Goal: Information Seeking & Learning: Learn about a topic

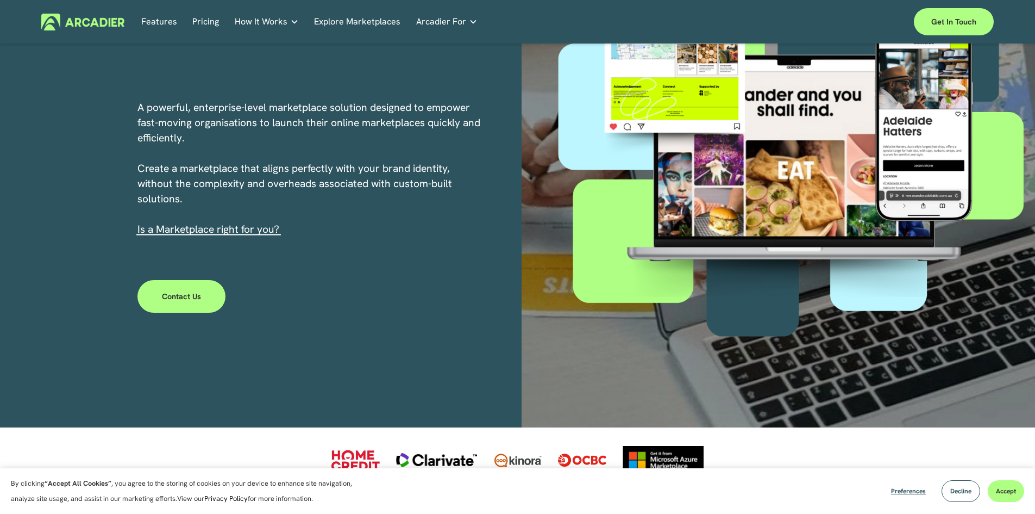
scroll to position [217, 0]
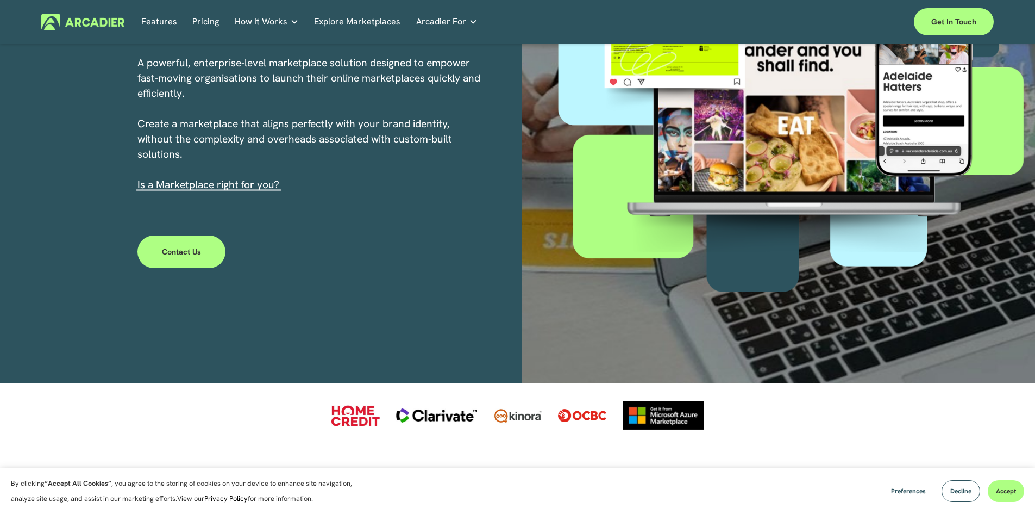
click at [879, 490] on section "By clicking “Accept All Cookies” , you agree to the storing of cookies on your …" at bounding box center [517, 491] width 1035 height 46
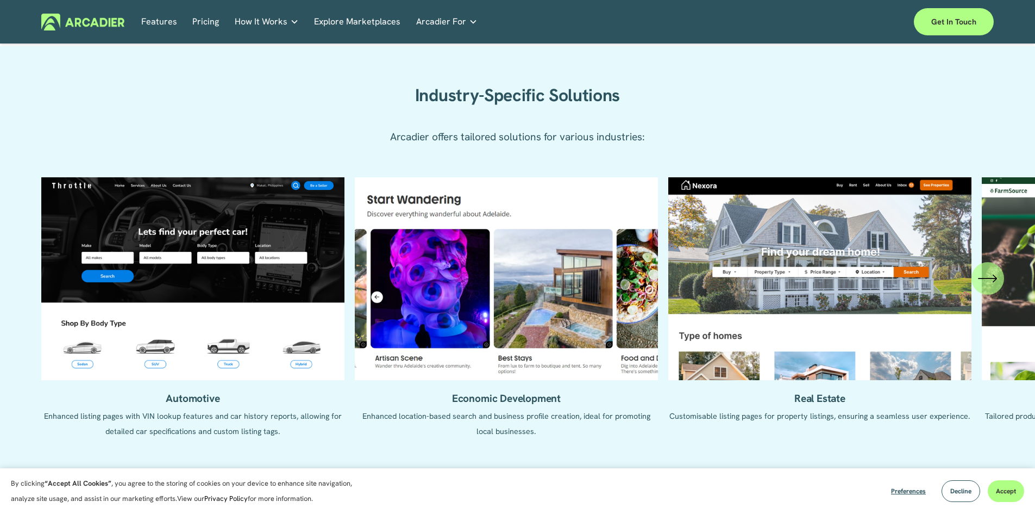
scroll to position [1033, 0]
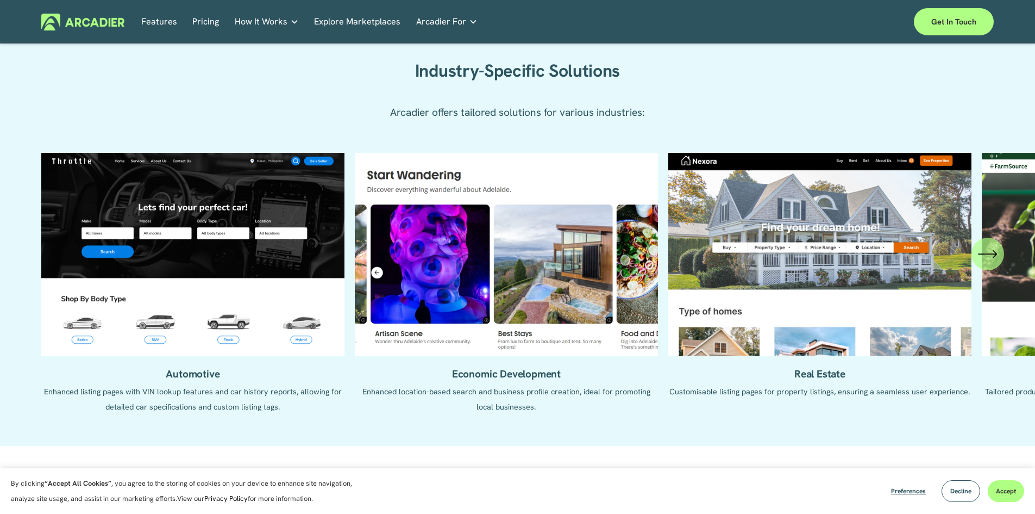
drag, startPoint x: 989, startPoint y: 268, endPoint x: 925, endPoint y: 271, distance: 64.2
click at [881, 272] on div "Automotive Enhanced listing pages with VIN lookup features and car history repo…" at bounding box center [517, 291] width 1035 height 277
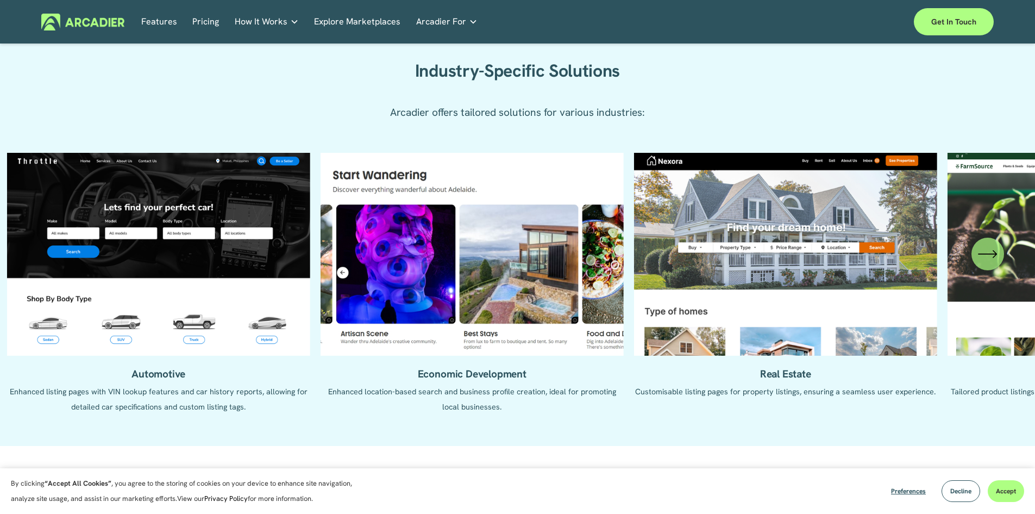
drag, startPoint x: 787, startPoint y: 267, endPoint x: 922, endPoint y: 274, distance: 135.0
drag, startPoint x: 397, startPoint y: 330, endPoint x: 487, endPoint y: 330, distance: 90.8
click at [487, 330] on ul "Automotive Enhanced listing pages with VIN lookup features and car history repo…" at bounding box center [517, 291] width 953 height 277
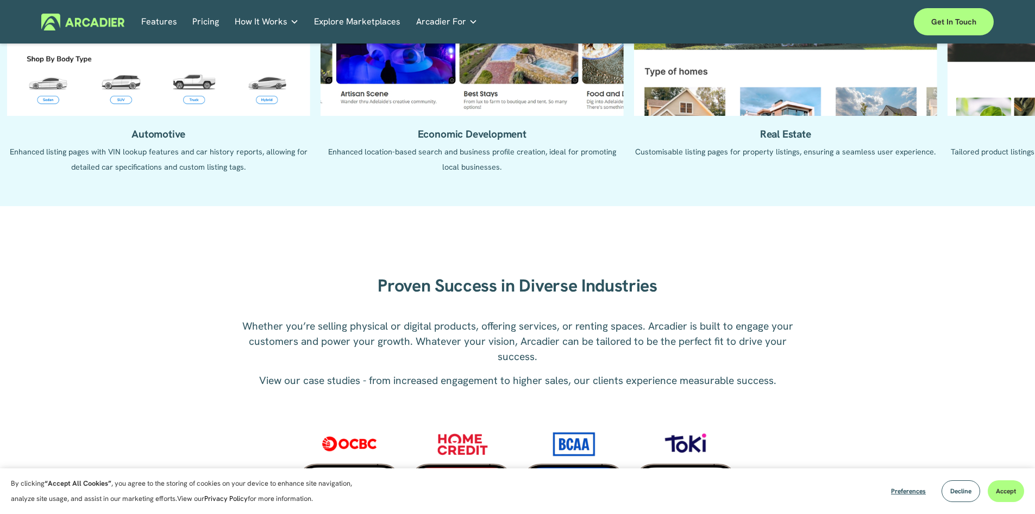
scroll to position [1467, 0]
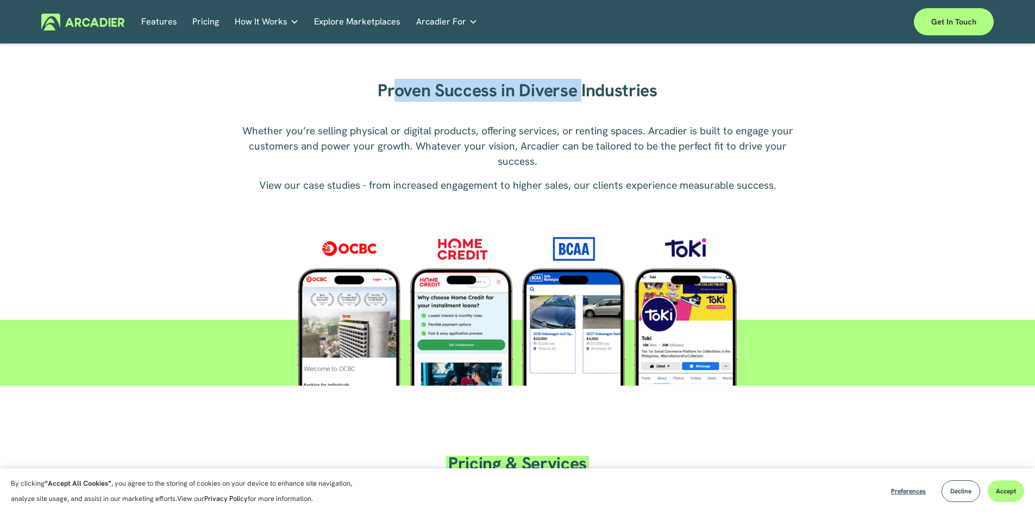
drag, startPoint x: 395, startPoint y: 85, endPoint x: 686, endPoint y: 89, distance: 291.9
click at [594, 77] on div "Proven Success in Diverse Industries" at bounding box center [518, 90] width 370 height 33
click at [686, 89] on h2 "Proven Success in Diverse Industries" at bounding box center [518, 91] width 370 height 22
drag, startPoint x: 686, startPoint y: 89, endPoint x: 337, endPoint y: 77, distance: 349.1
click at [337, 77] on div "Proven Success in Diverse Industries" at bounding box center [518, 90] width 370 height 33
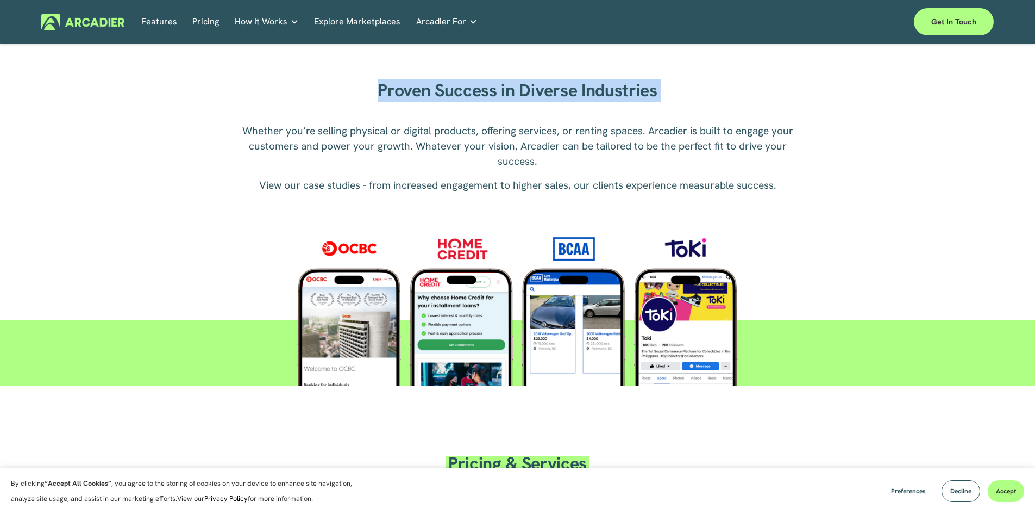
click at [337, 77] on div "Proven Success in Diverse Industries" at bounding box center [518, 90] width 370 height 33
drag, startPoint x: 337, startPoint y: 77, endPoint x: 719, endPoint y: 94, distance: 381.9
click at [719, 94] on div "Proven Success in Diverse Industries Whether you’re selling physical or digital…" at bounding box center [517, 213] width 1035 height 343
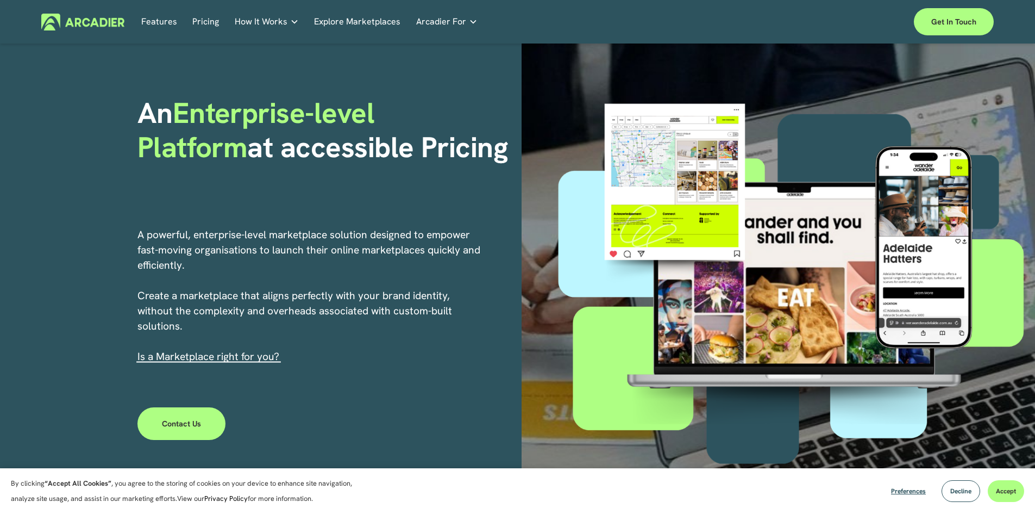
scroll to position [0, 0]
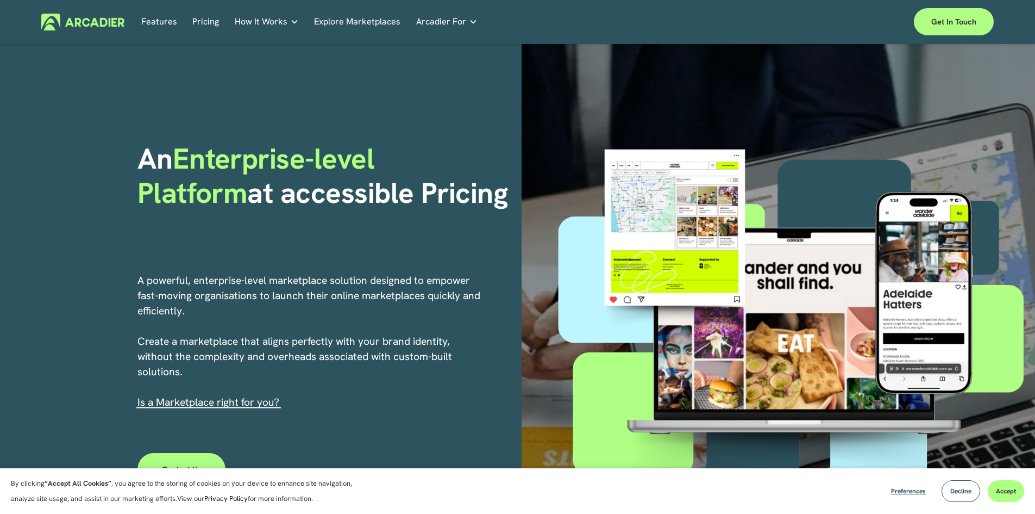
click at [208, 23] on link "Pricing" at bounding box center [205, 22] width 27 height 17
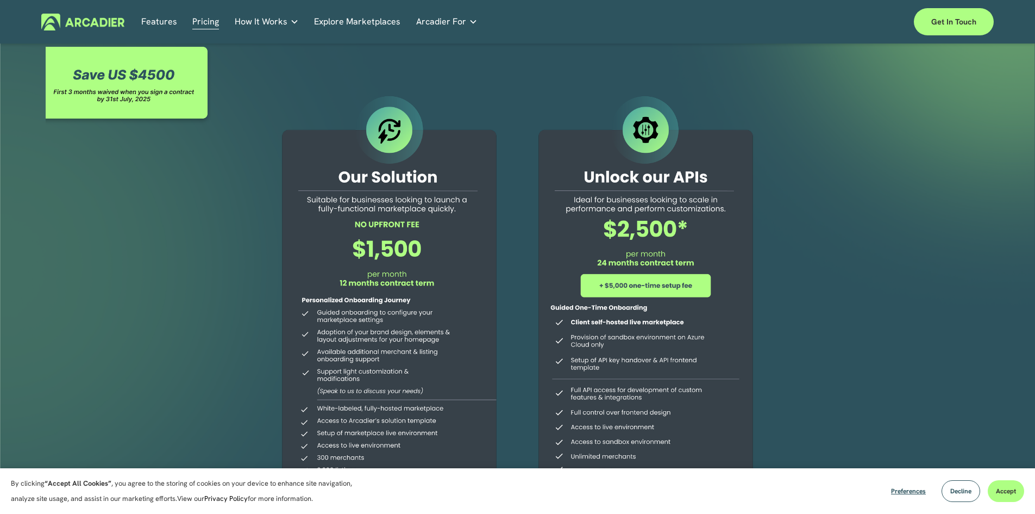
drag, startPoint x: 284, startPoint y: 168, endPoint x: 473, endPoint y: 248, distance: 205.0
click at [473, 248] on div at bounding box center [389, 313] width 248 height 441
drag, startPoint x: 470, startPoint y: 248, endPoint x: 310, endPoint y: 173, distance: 176.5
click at [310, 173] on div at bounding box center [389, 313] width 248 height 441
drag, startPoint x: 315, startPoint y: 215, endPoint x: 472, endPoint y: 252, distance: 160.7
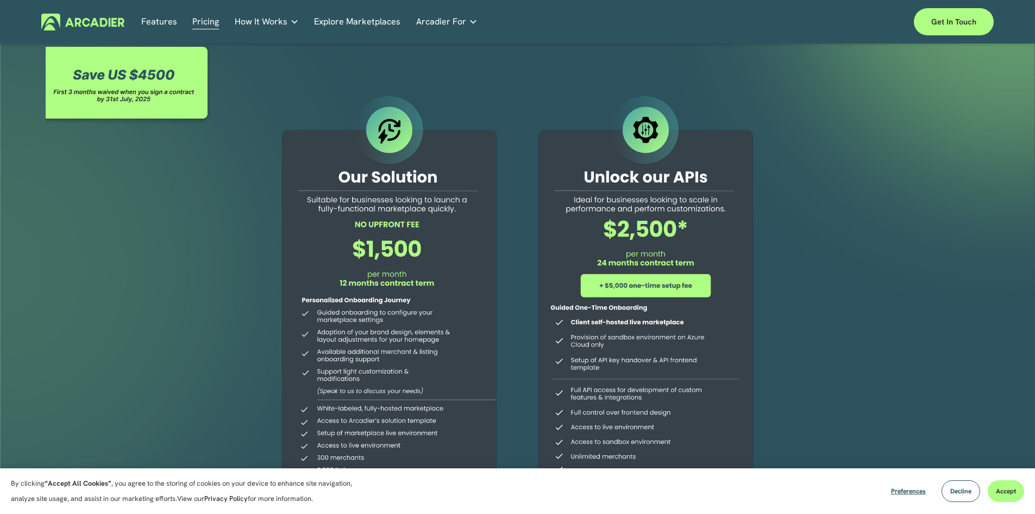
click at [412, 268] on div at bounding box center [389, 313] width 248 height 441
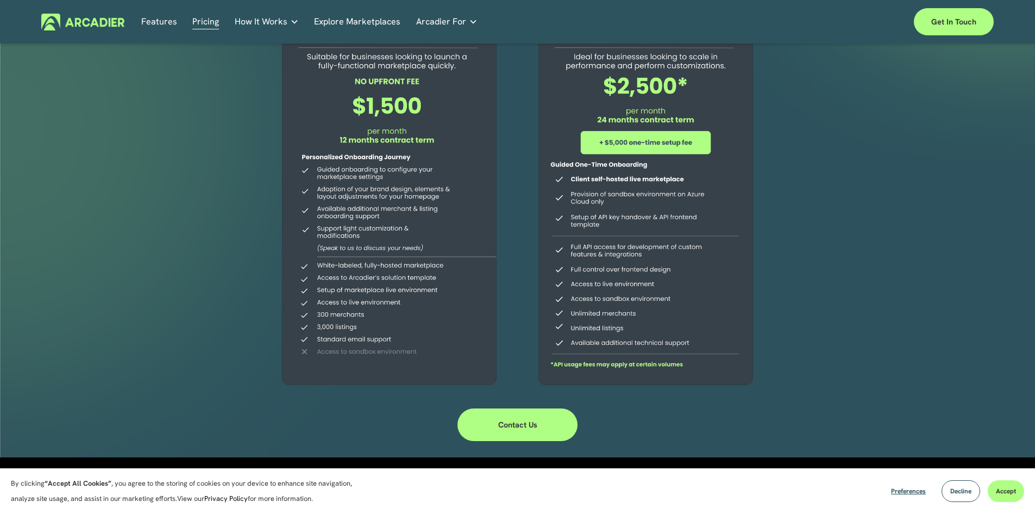
scroll to position [163, 0]
